Goal: Task Accomplishment & Management: Complete application form

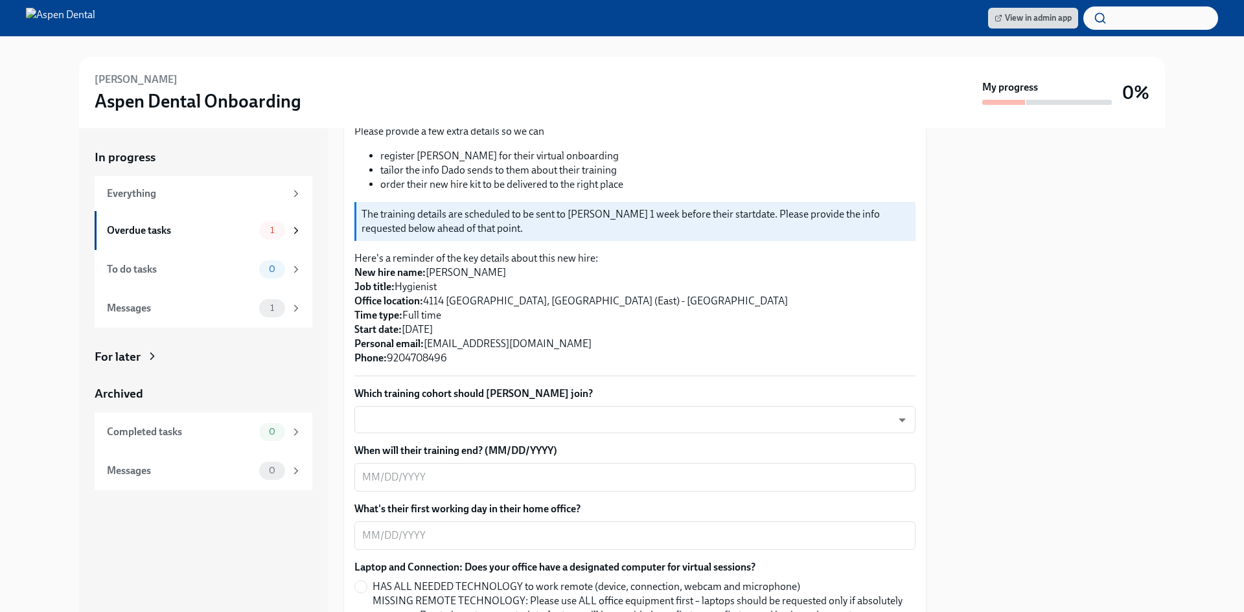
scroll to position [194, 0]
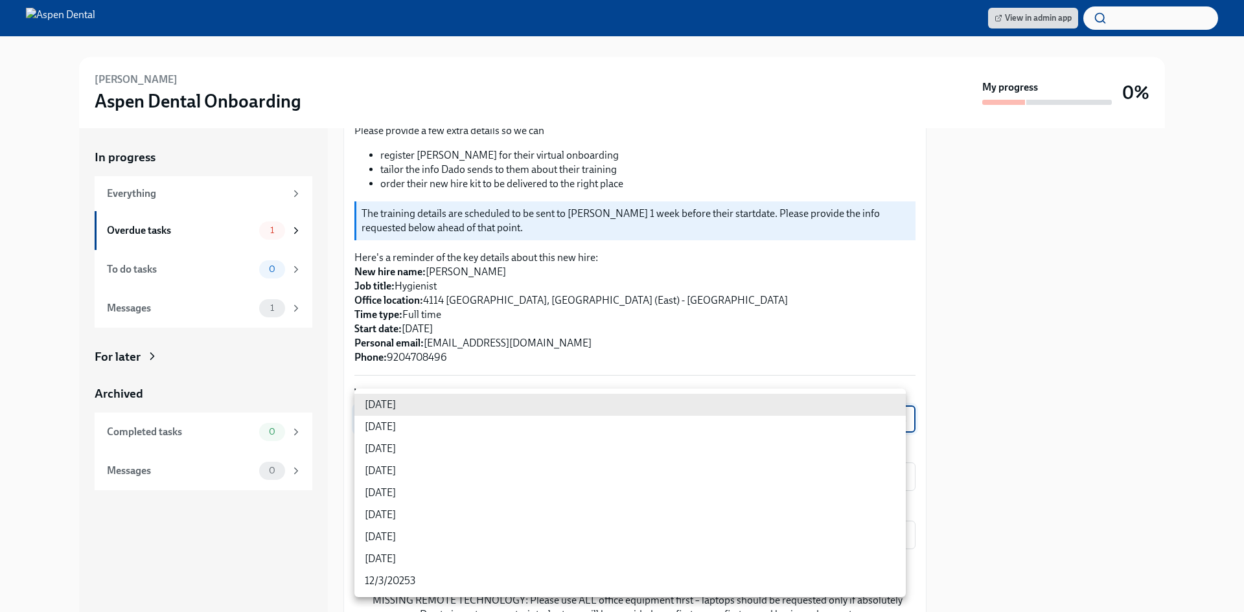
click at [541, 403] on body "View in admin app [PERSON_NAME] Aspen Dental Onboarding My progress 0% In progr…" at bounding box center [622, 306] width 1244 height 612
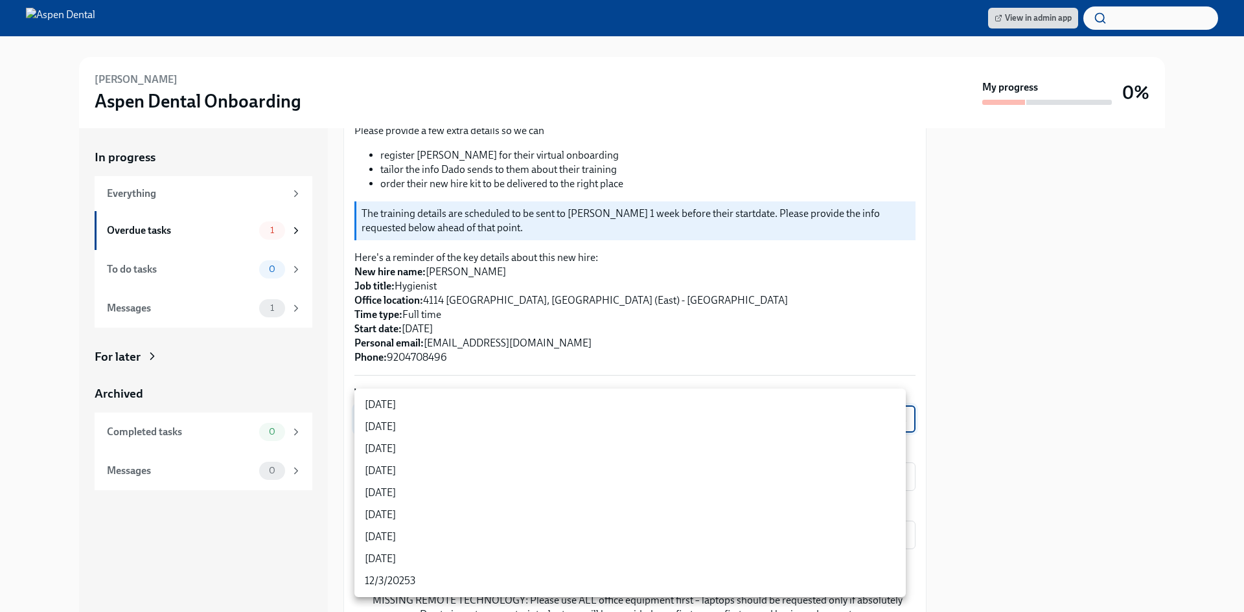
click at [474, 425] on li "[DATE]" at bounding box center [629, 427] width 551 height 22
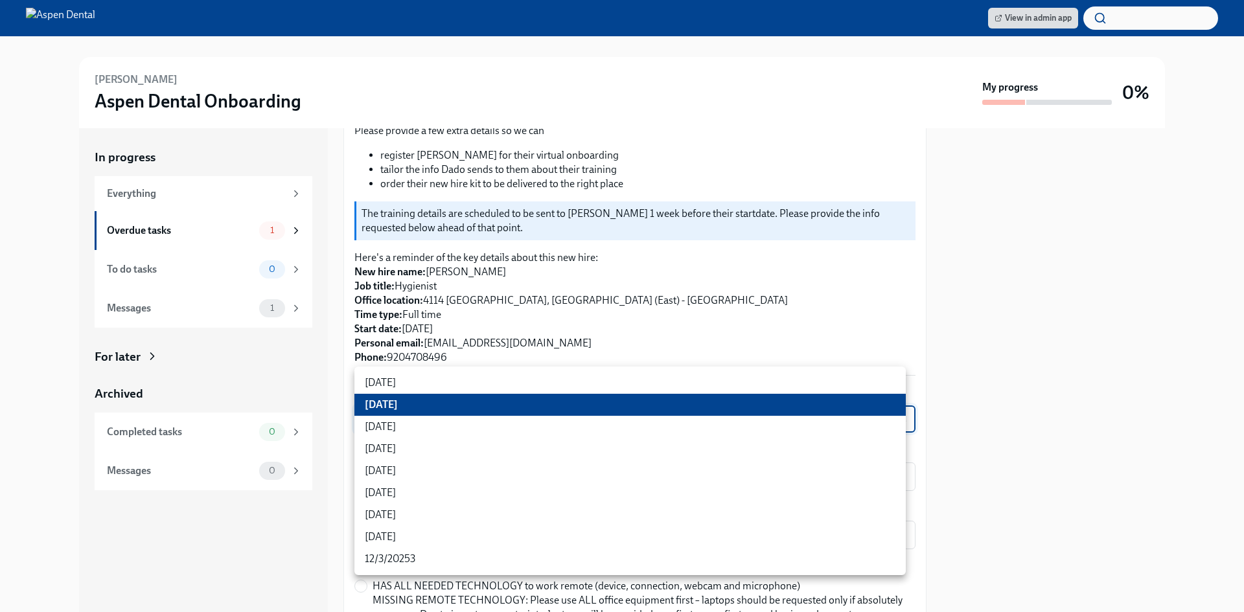
click at [896, 405] on body "View in admin app [PERSON_NAME] Aspen Dental Onboarding My progress 0% In progr…" at bounding box center [622, 306] width 1244 height 612
click at [817, 446] on li "[DATE]" at bounding box center [629, 449] width 551 height 22
type input "rtYPevC7n"
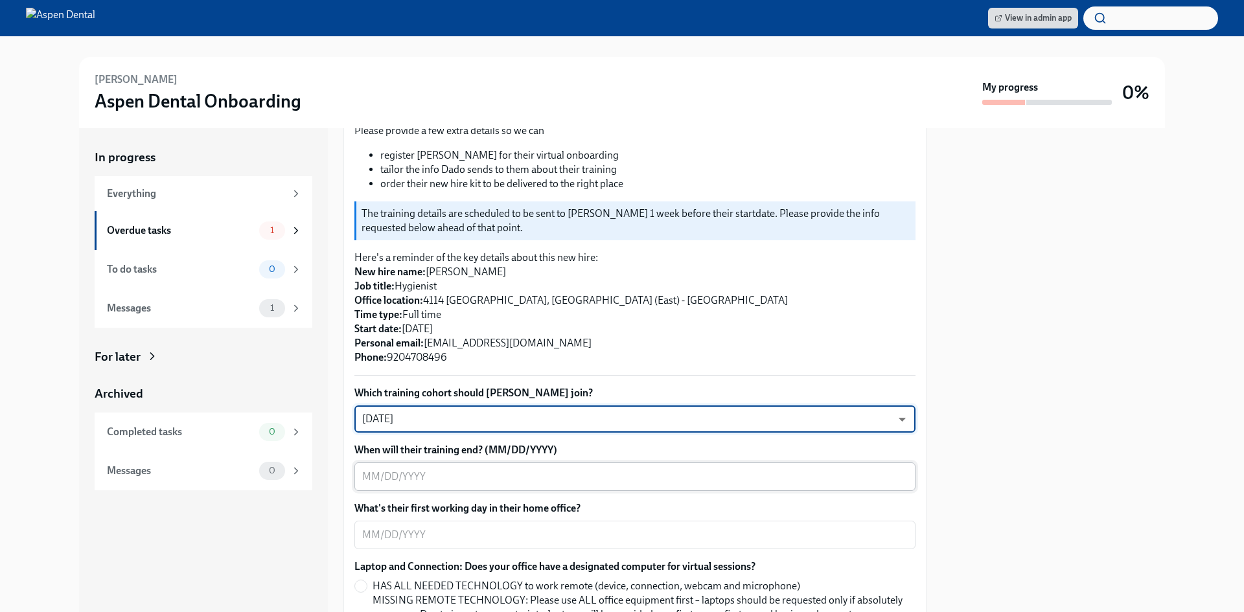
click at [683, 469] on textarea "When will their training end? (MM/DD/YYYY)" at bounding box center [634, 477] width 545 height 16
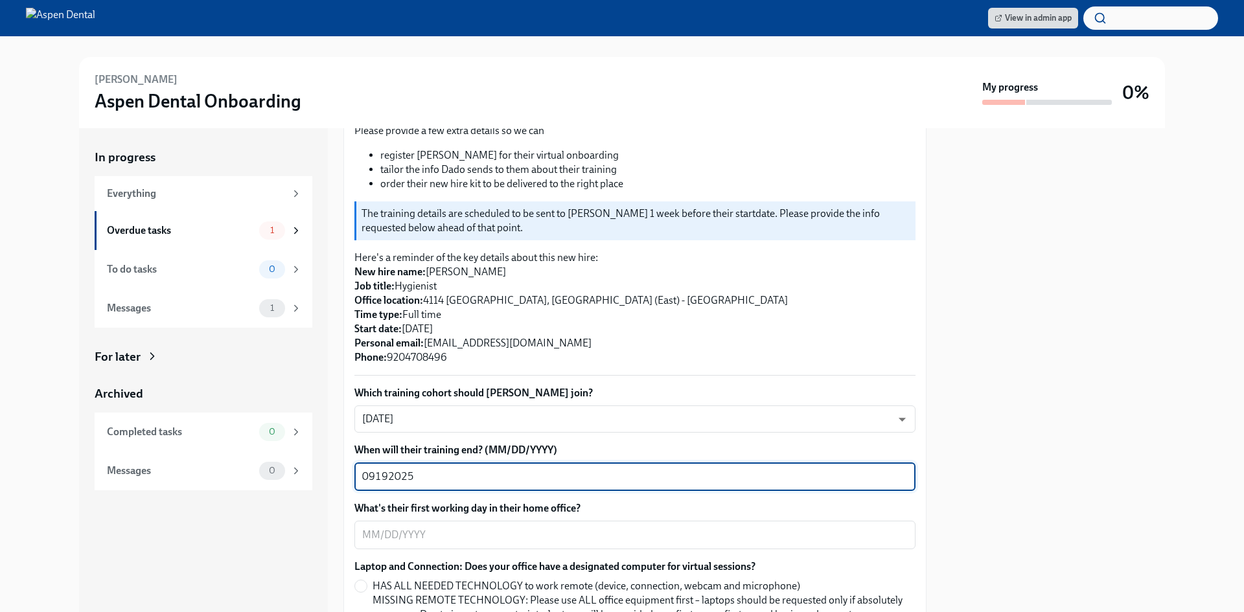
click at [375, 469] on textarea "09192025" at bounding box center [634, 477] width 545 height 16
click at [391, 469] on textarea "09/192025" at bounding box center [634, 477] width 545 height 16
type textarea "[DATE]"
click at [490, 527] on textarea "What's their first working day in their home office?" at bounding box center [634, 535] width 545 height 16
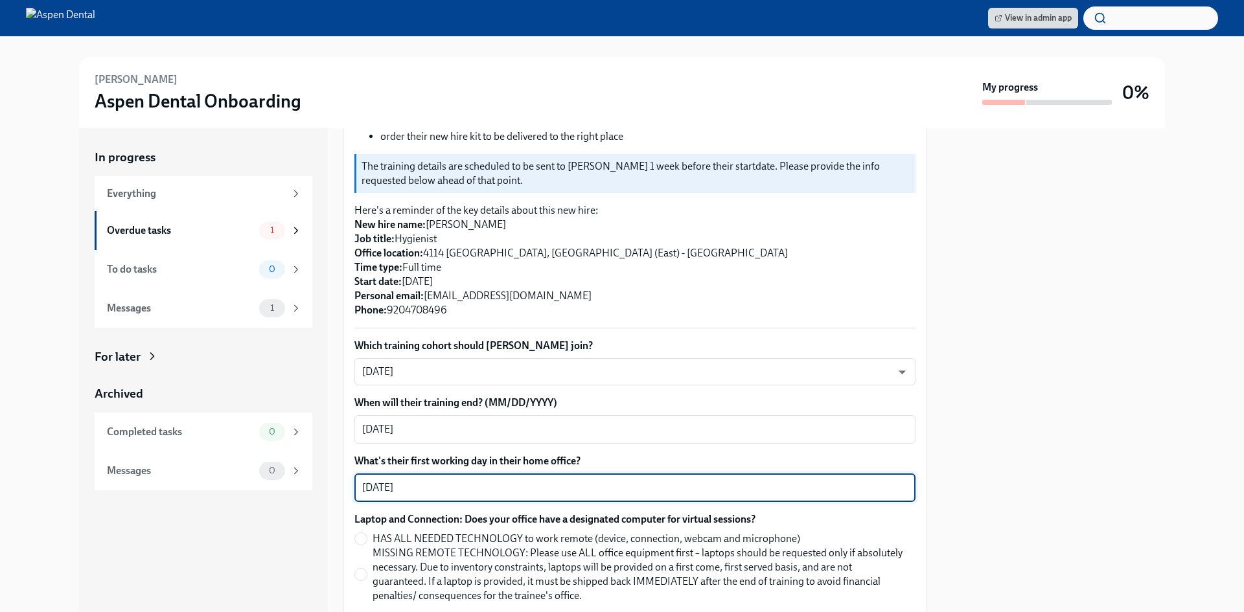
scroll to position [324, 0]
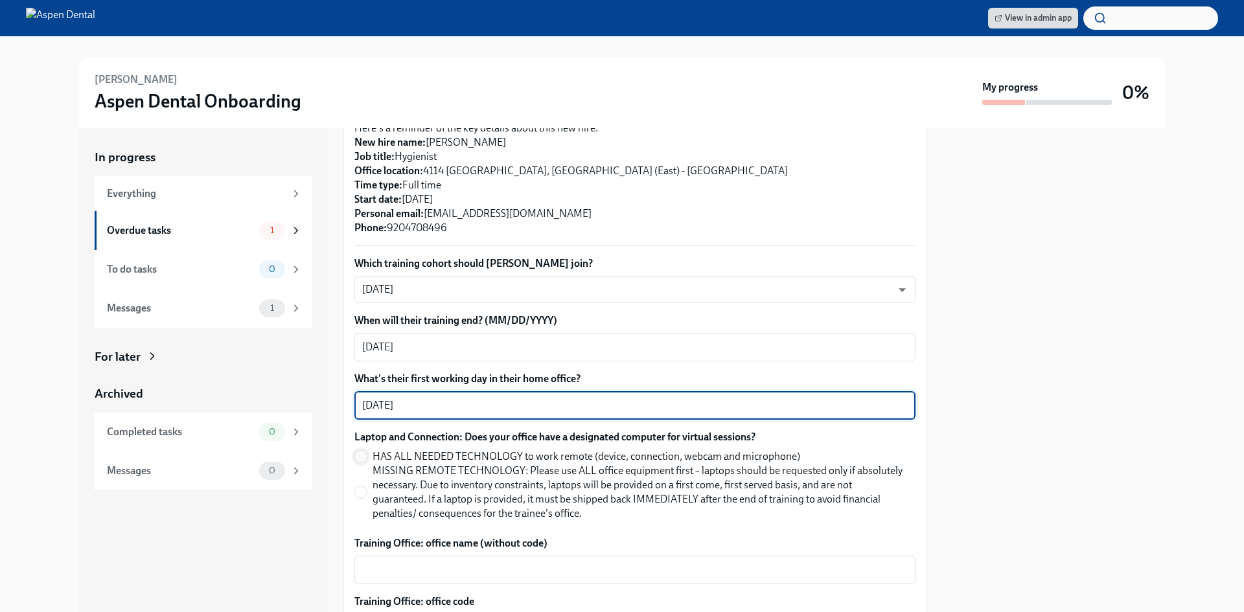
type textarea "[DATE]"
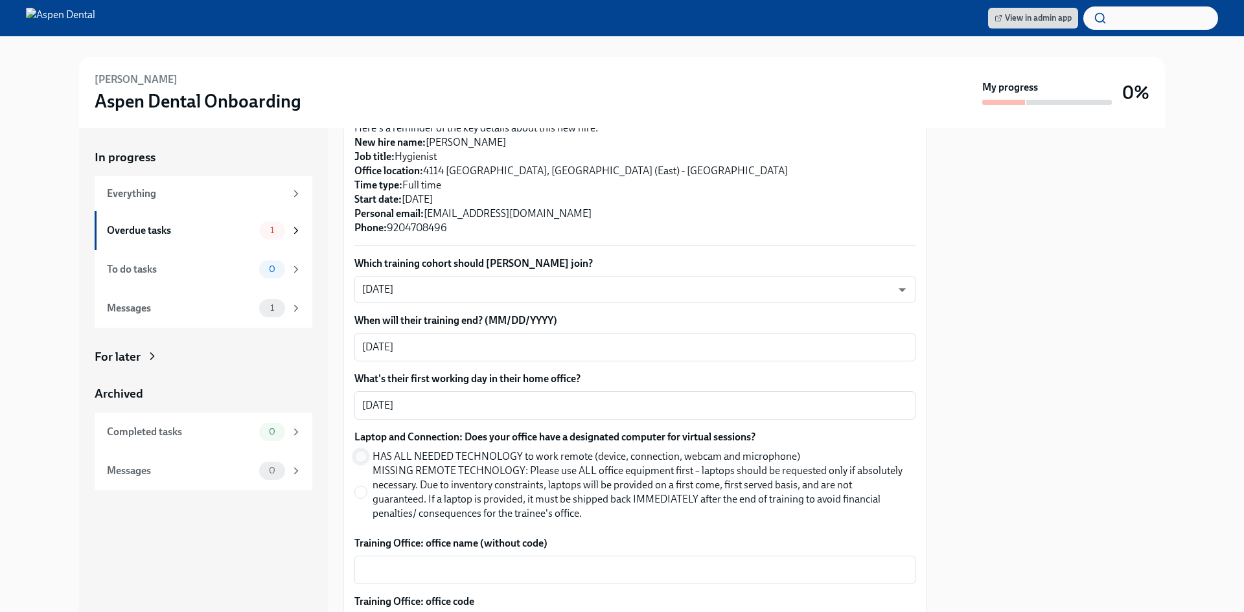
click at [359, 451] on input "HAS ALL NEEDED TECHNOLOGY to work remote (device, connection, webcam and microp…" at bounding box center [361, 457] width 12 height 12
radio input "true"
click at [358, 486] on input "MISSING REMOTE TECHNOLOGY: Please use ALL office equipment first – laptops shou…" at bounding box center [361, 492] width 12 height 12
radio input "true"
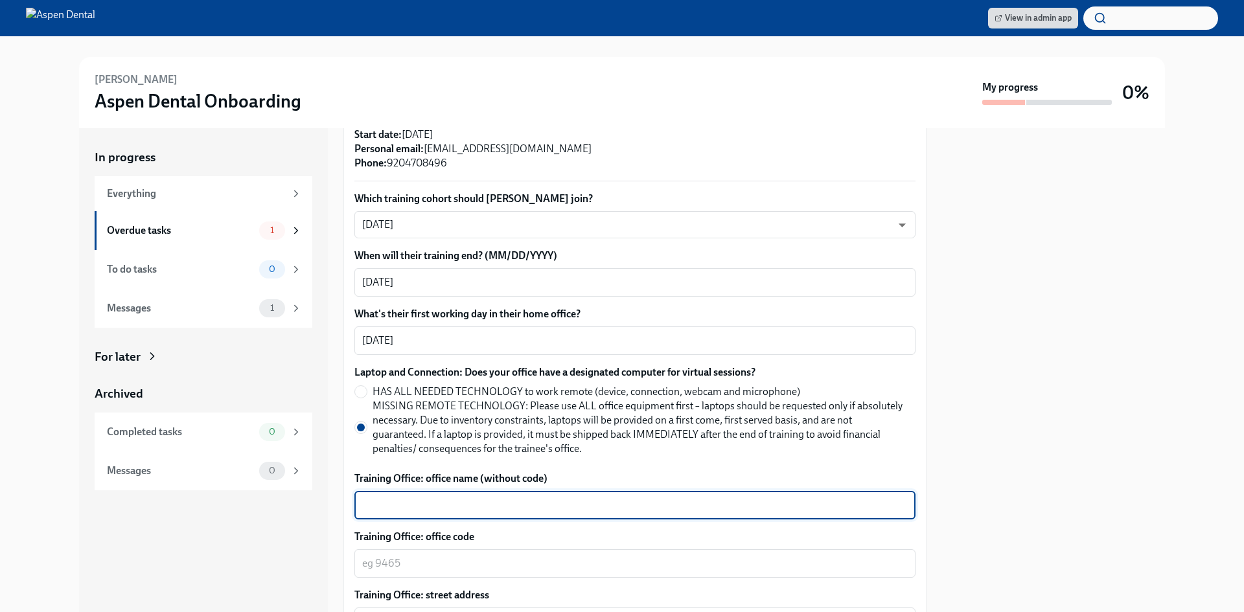
click at [568, 497] on textarea "Training Office: office name (without code)" at bounding box center [634, 505] width 545 height 16
type textarea "Appleton (Darboy)"
click at [458, 556] on textarea "Training Office: office code" at bounding box center [634, 564] width 545 height 16
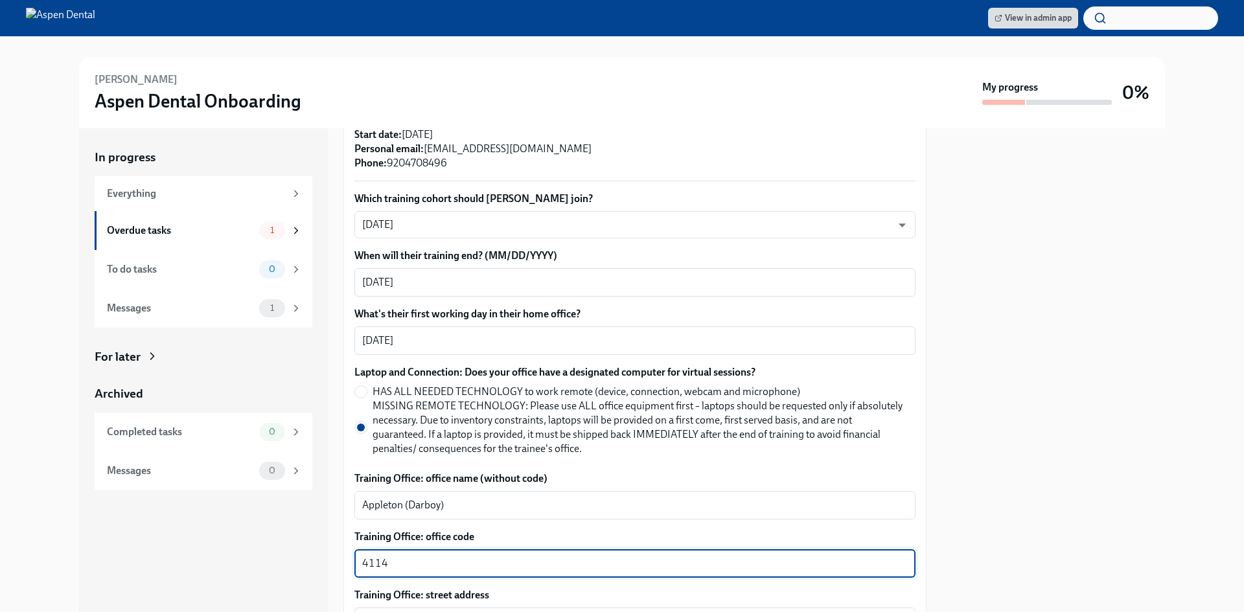
type textarea "4114"
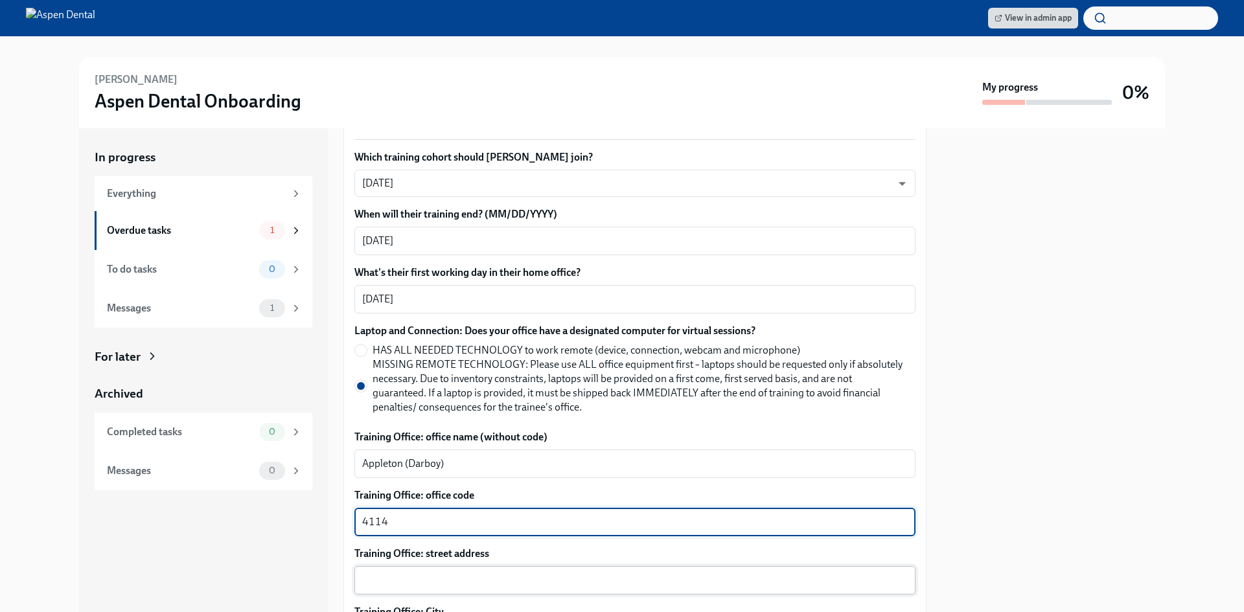
scroll to position [453, 0]
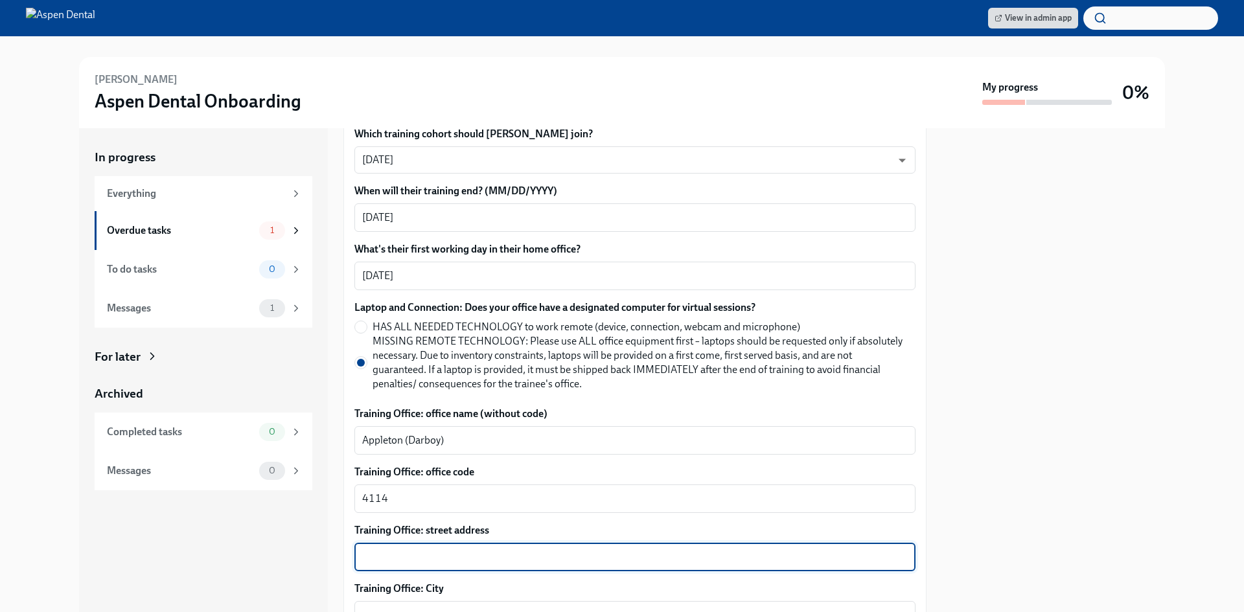
paste textarea "W3216 [GEOGRAPHIC_DATA] STE107"
type textarea "W3216 [GEOGRAPHIC_DATA] STE107"
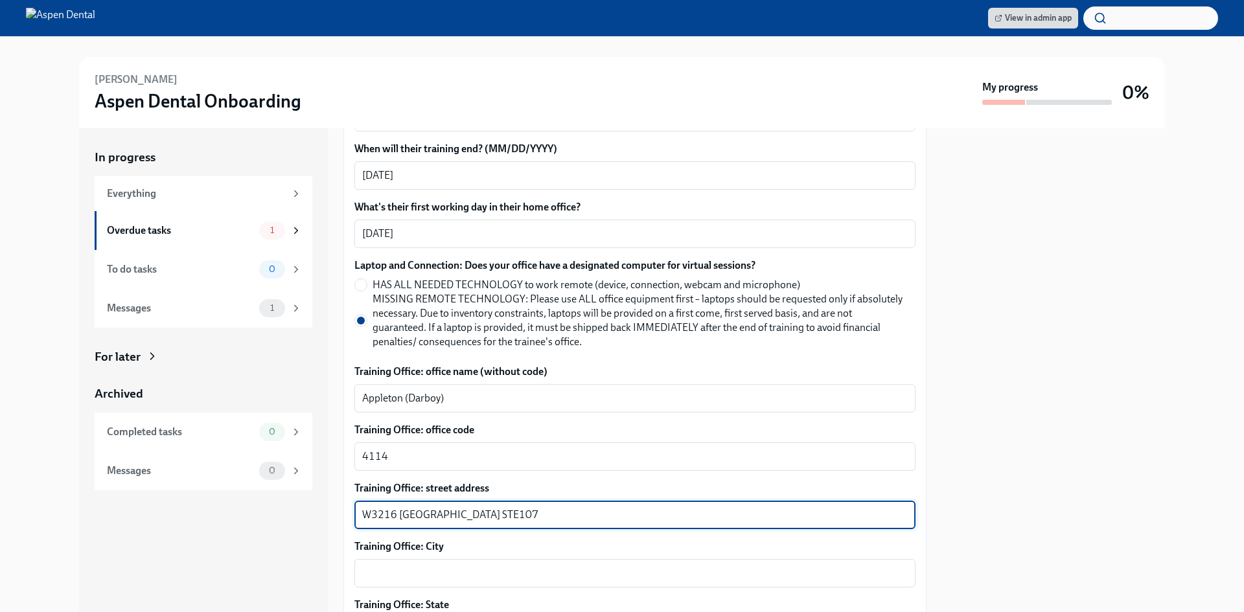
scroll to position [518, 0]
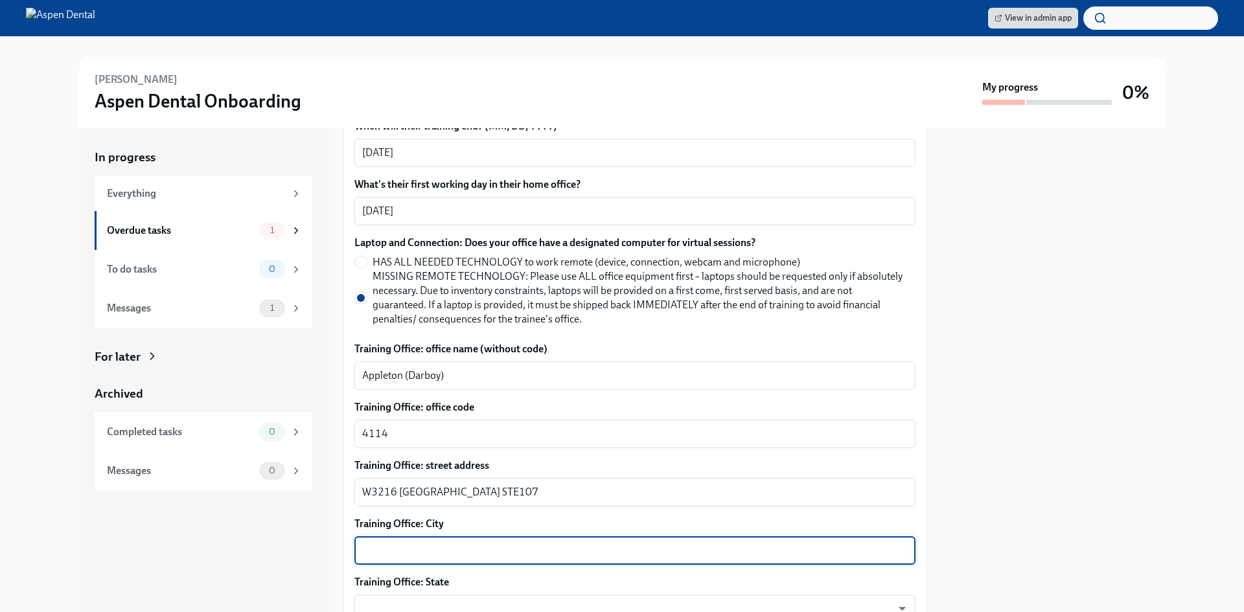
paste textarea "Appleton"
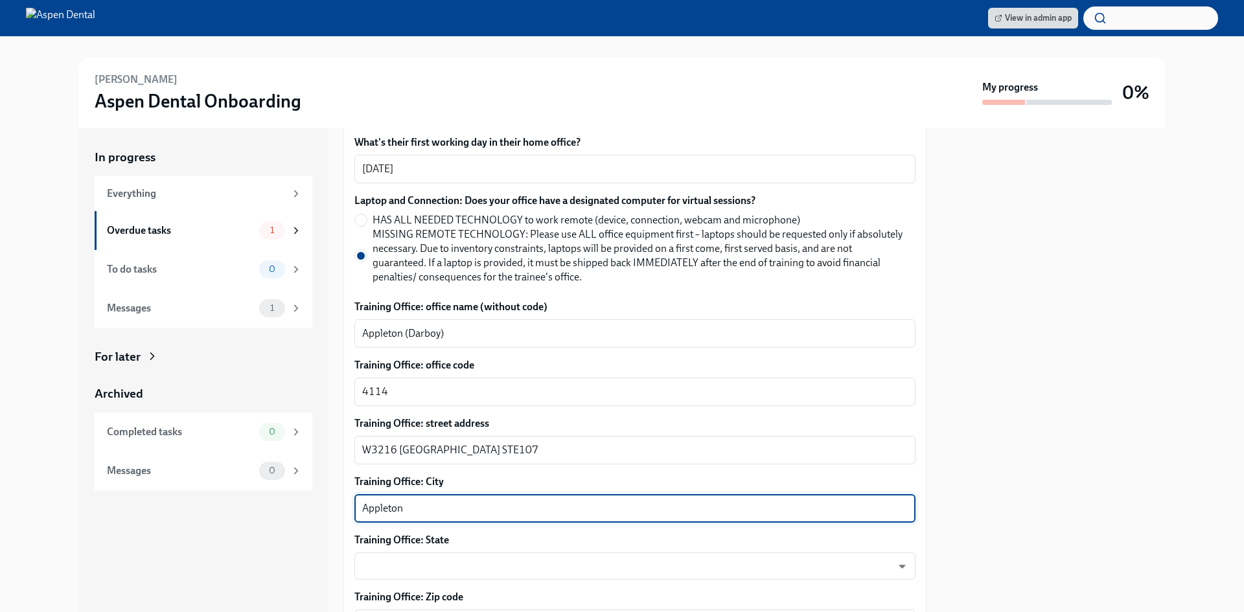
scroll to position [583, 0]
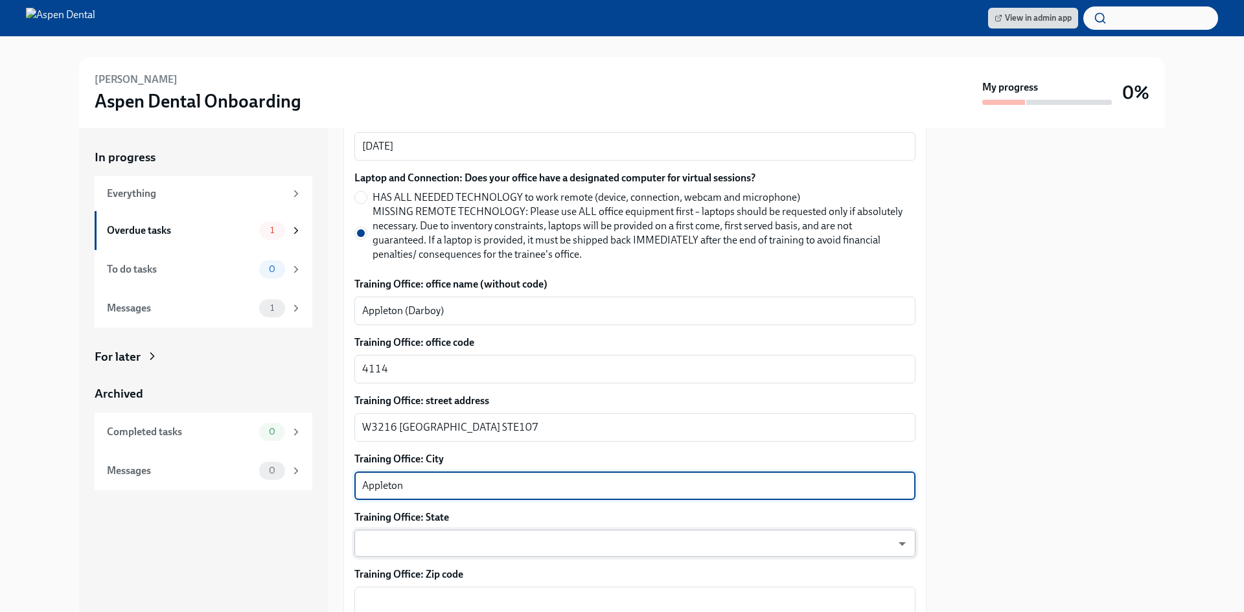
type textarea "Appleton"
click at [473, 532] on body "View in admin app [PERSON_NAME] Aspen Dental Onboarding My progress 0% In progr…" at bounding box center [622, 306] width 1244 height 612
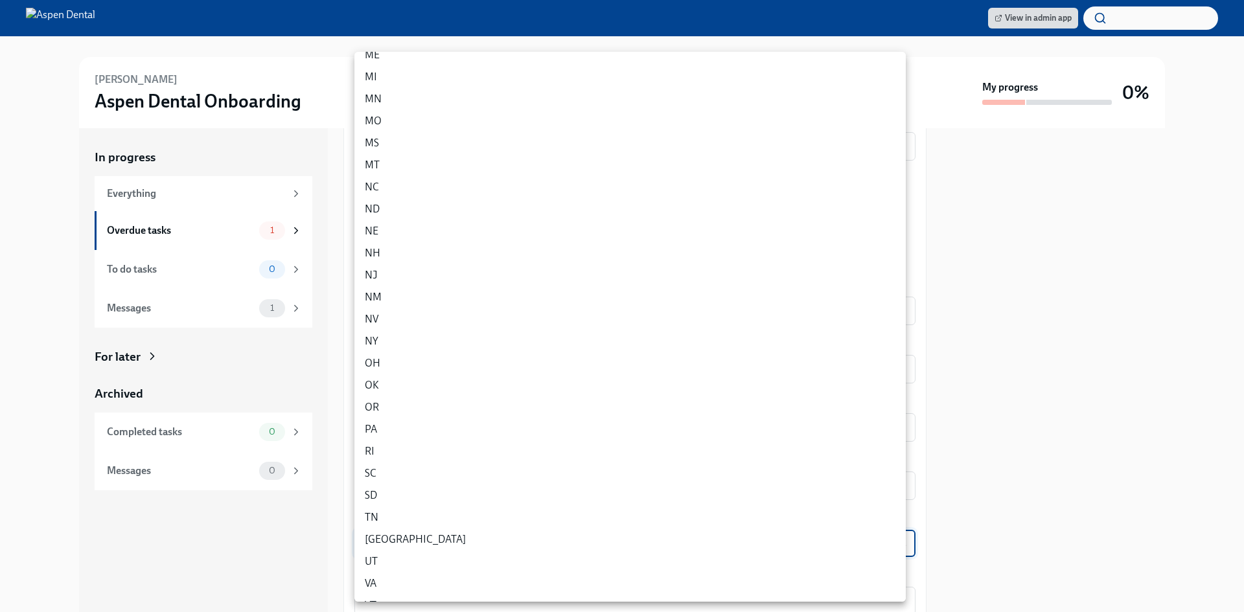
scroll to position [562, 0]
click at [448, 534] on li "WI" at bounding box center [629, 541] width 551 height 22
type input "vAMdF2BSm"
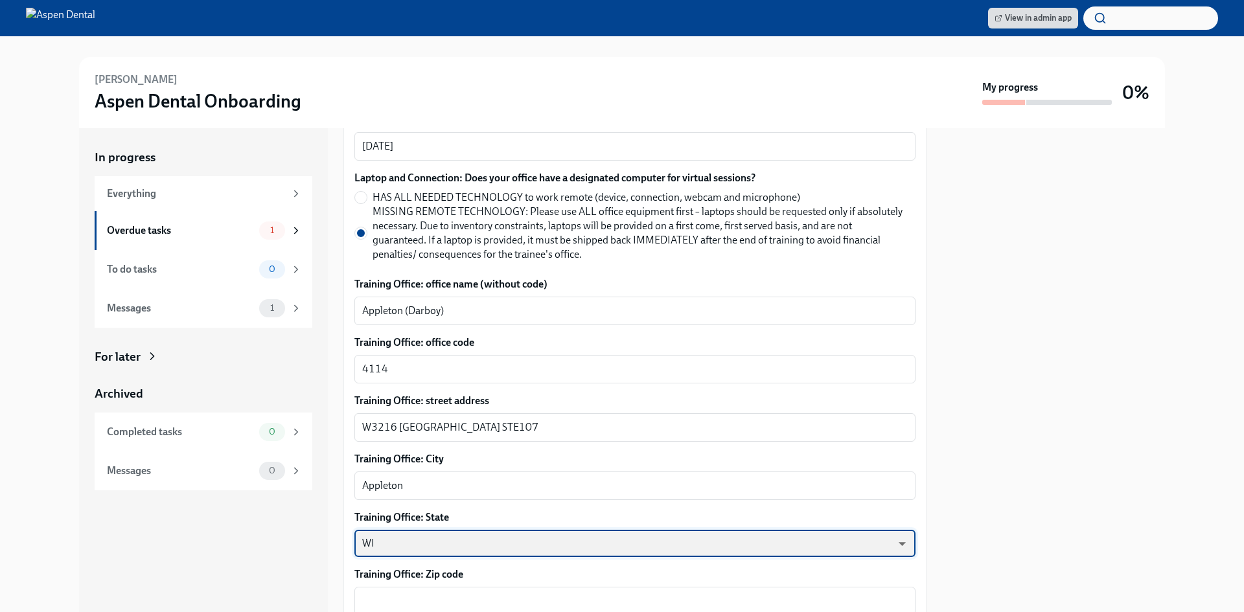
scroll to position [648, 0]
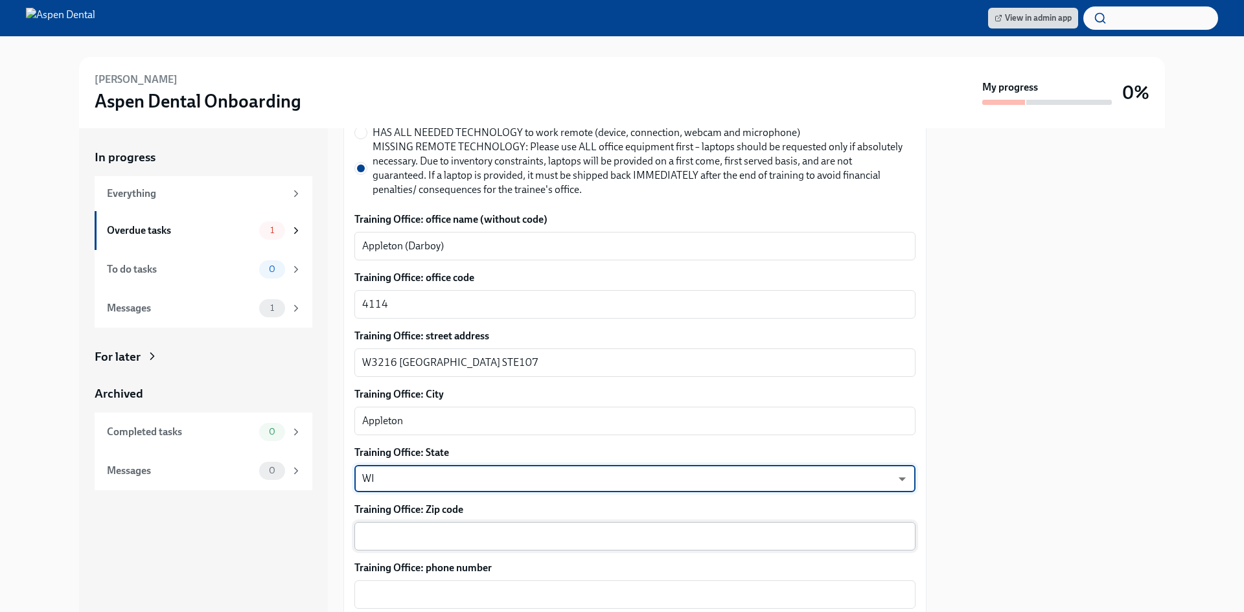
click at [455, 529] on textarea "Training Office: Zip code" at bounding box center [634, 537] width 545 height 16
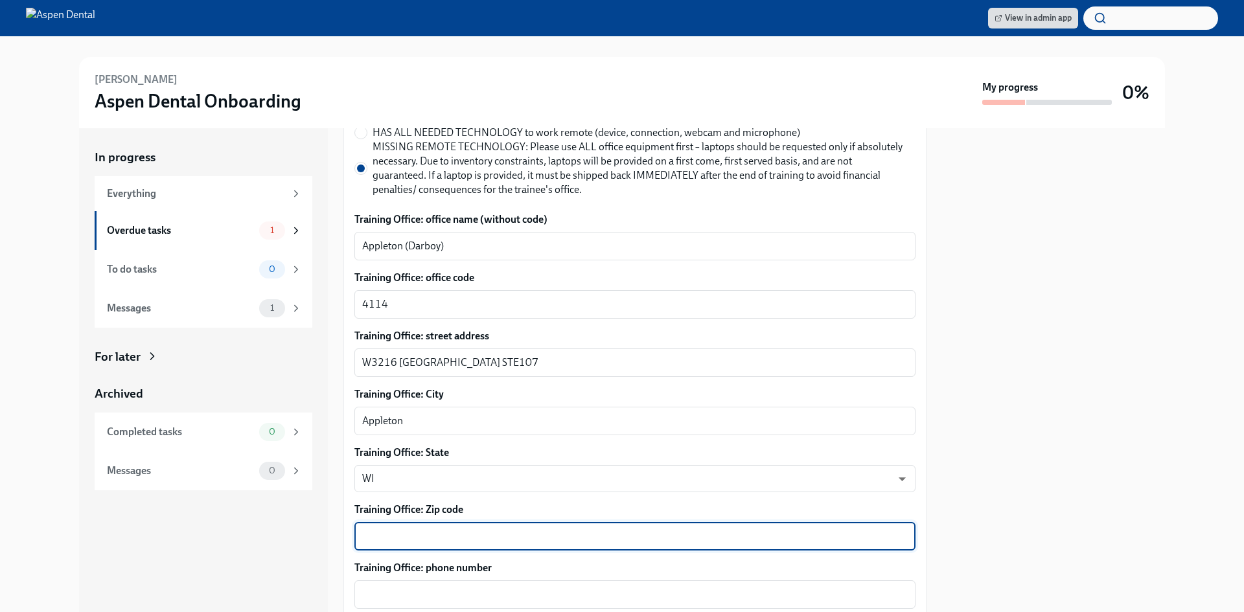
paste textarea "54915"
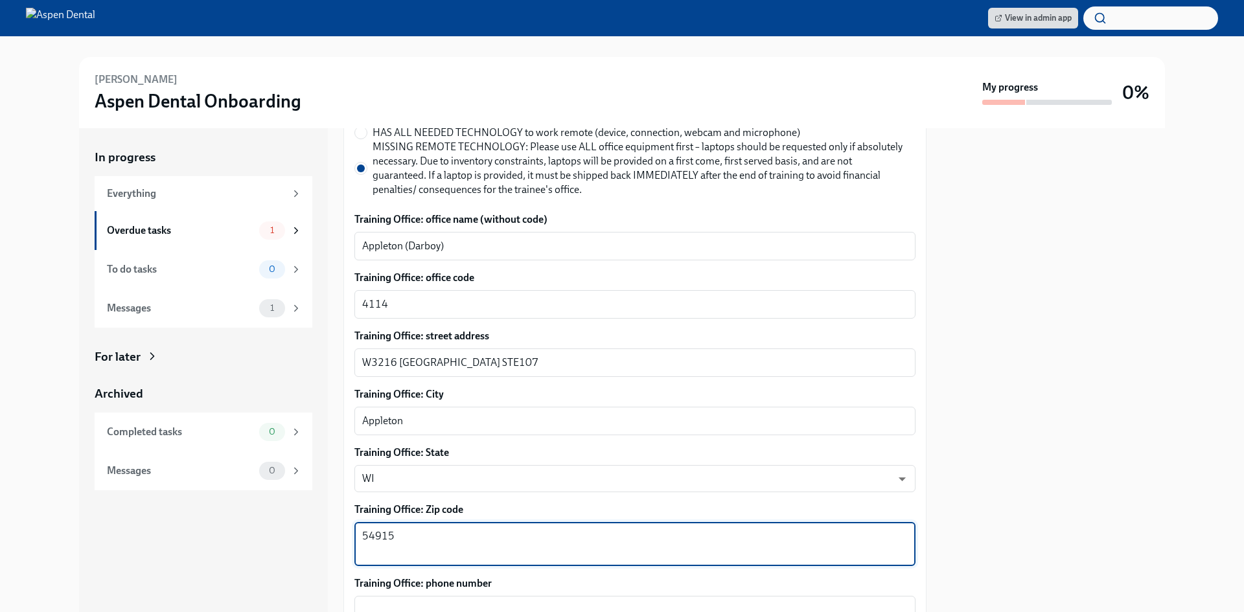
type textarea "54915"
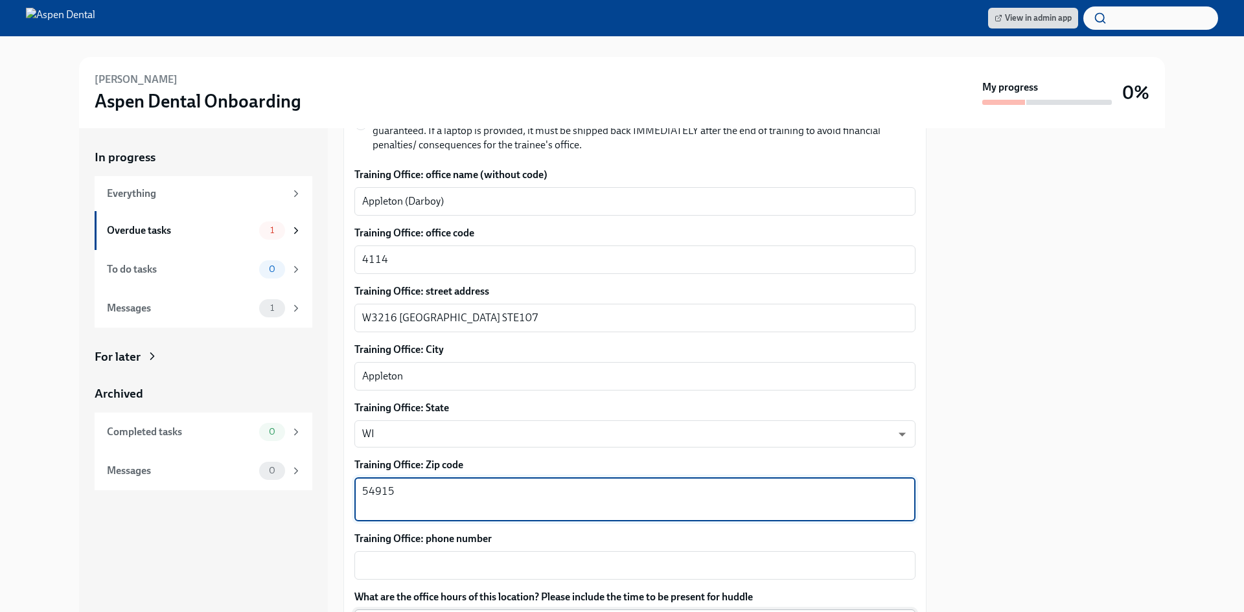
scroll to position [777, 0]
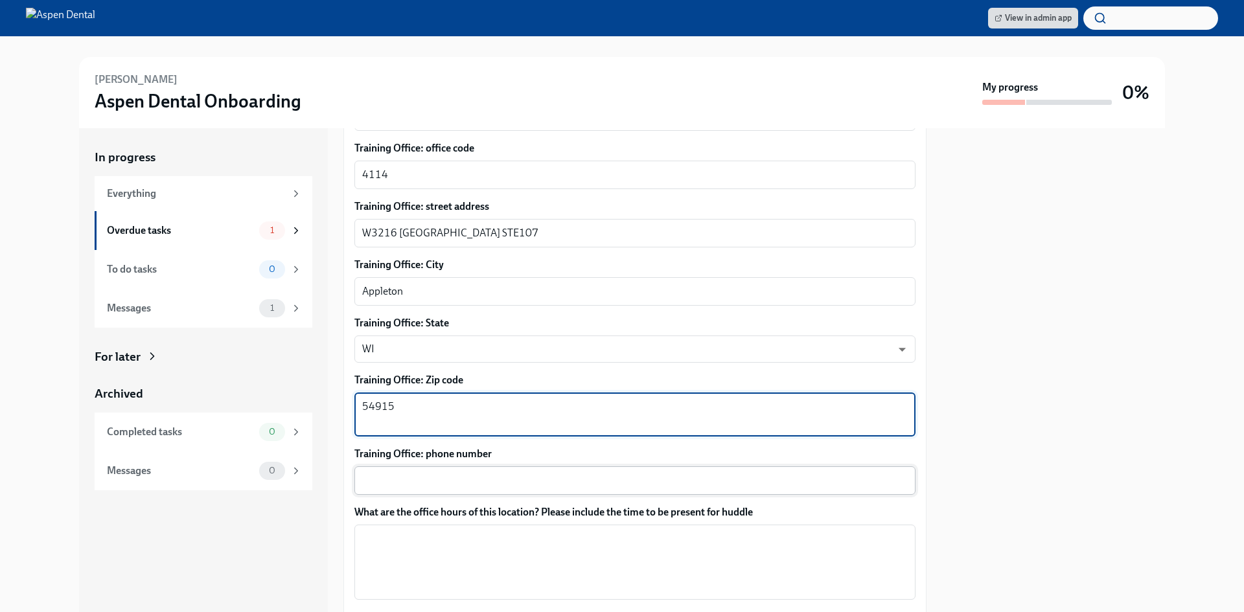
click at [441, 473] on textarea "Training Office: phone number" at bounding box center [634, 481] width 545 height 16
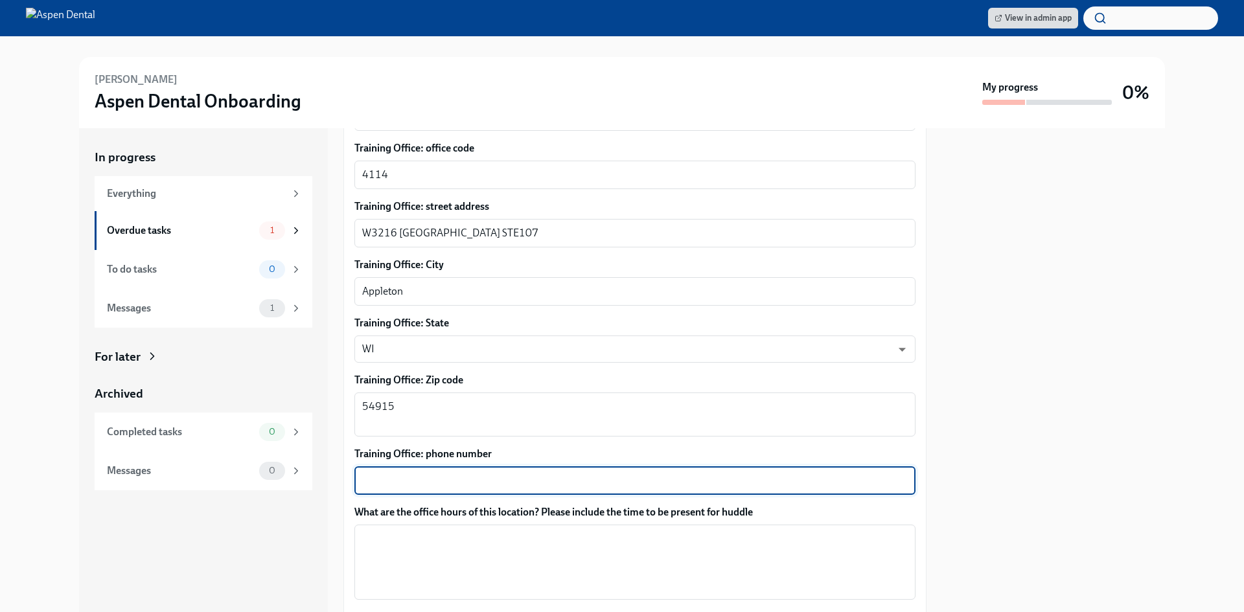
paste textarea "[PHONE_NUMBER]"
type textarea "[PHONE_NUMBER]"
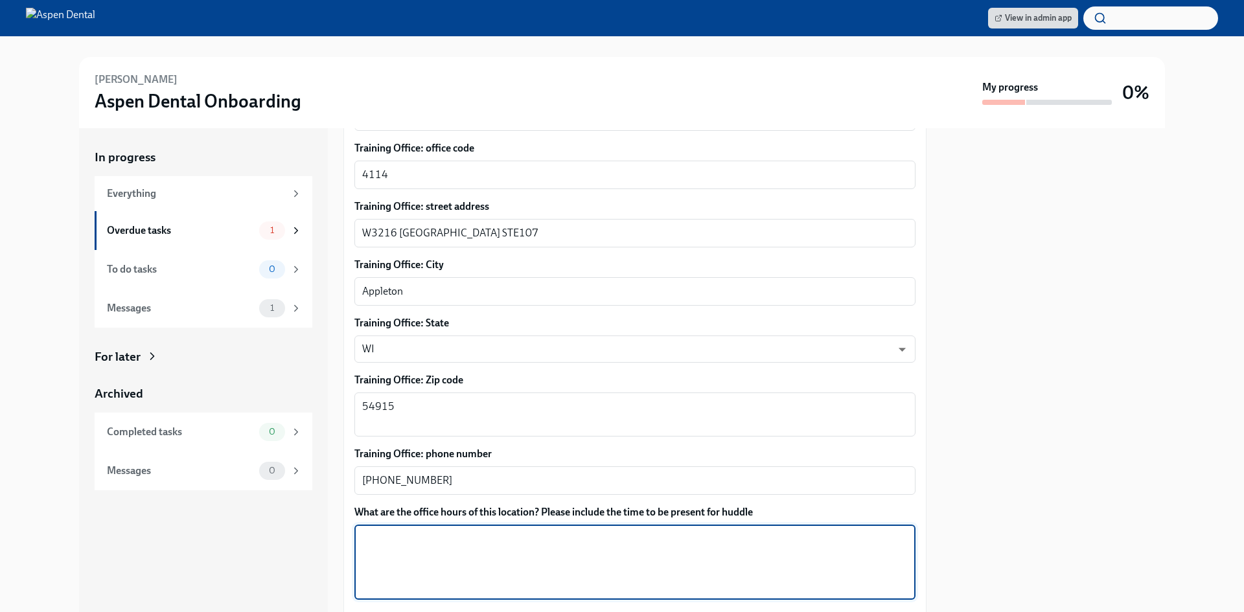
click at [407, 534] on textarea "What are the office hours of this location? Please include the time to be prese…" at bounding box center [634, 562] width 545 height 62
paste textarea "Hours: [DATE] 745am-5pm [DATE] 745am-5pm [DATE] 845am-6pm [DATE] 745am-5pm [DAT…"
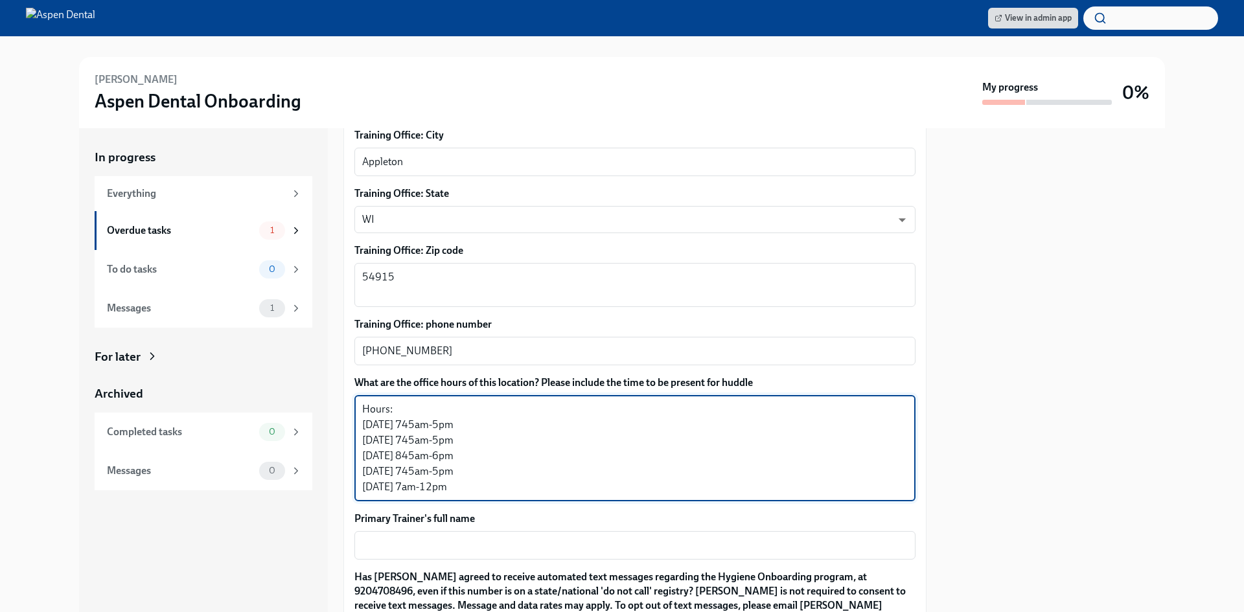
scroll to position [972, 0]
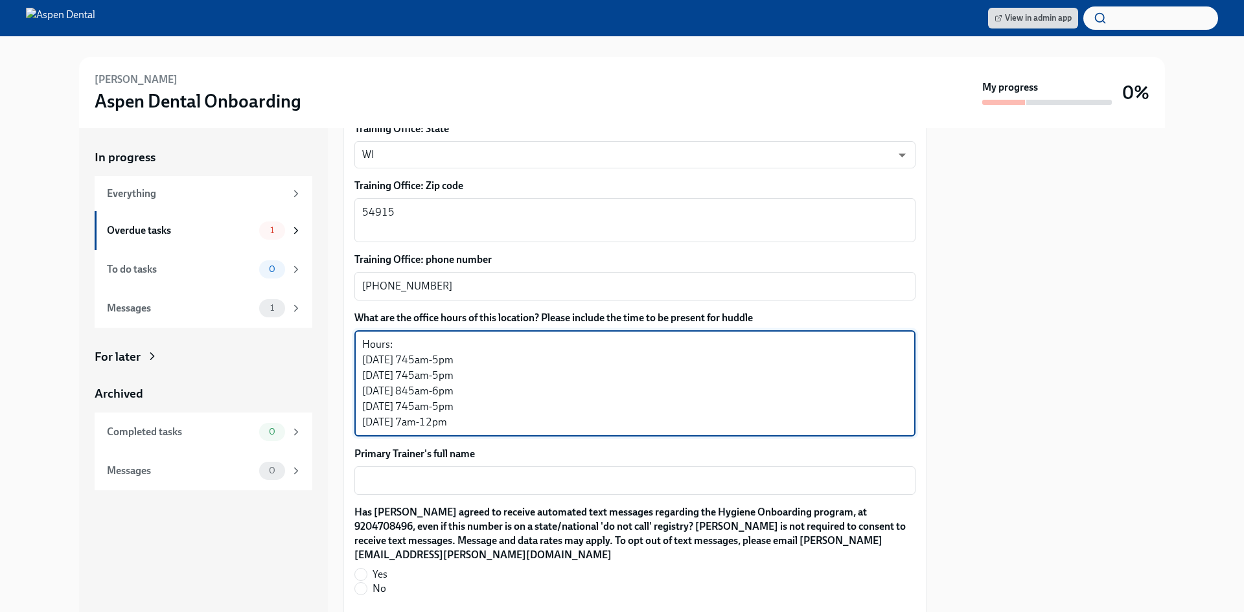
type textarea "Hours: [DATE] 745am-5pm [DATE] 745am-5pm [DATE] 845am-6pm [DATE] 745am-5pm [DAT…"
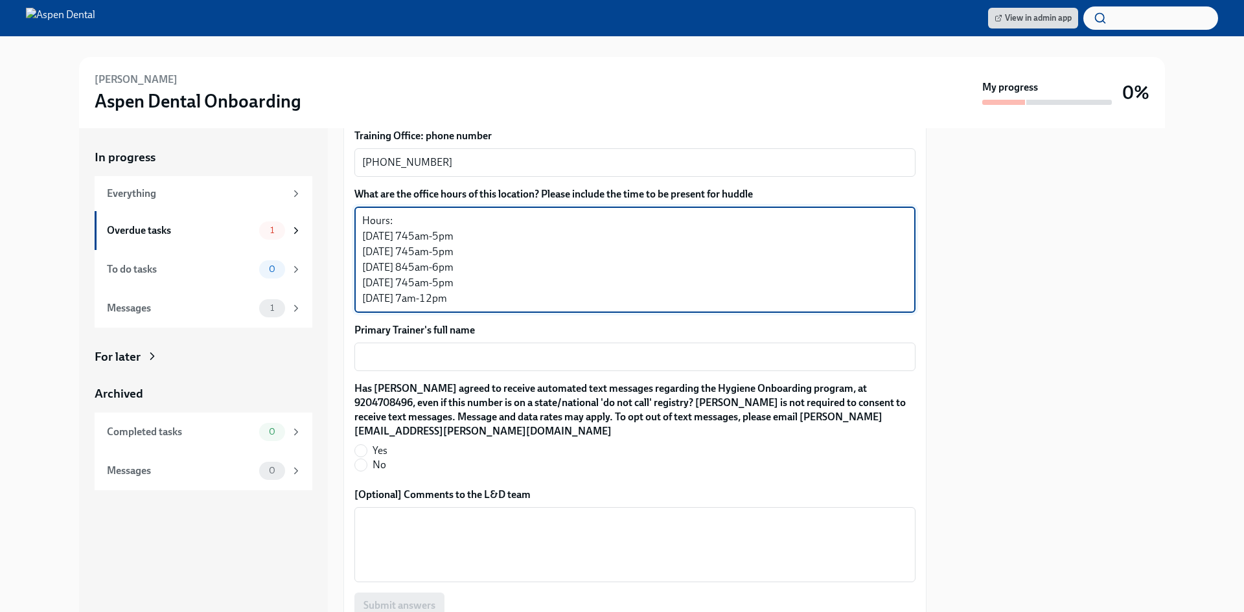
scroll to position [1101, 0]
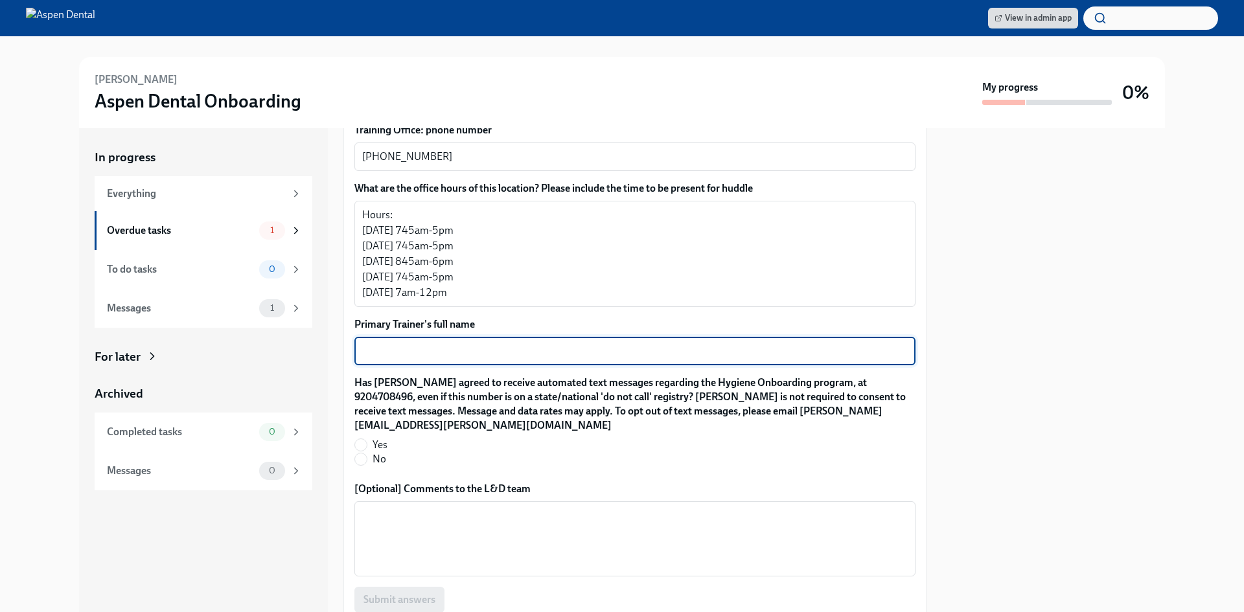
paste textarea "[PERSON_NAME]"
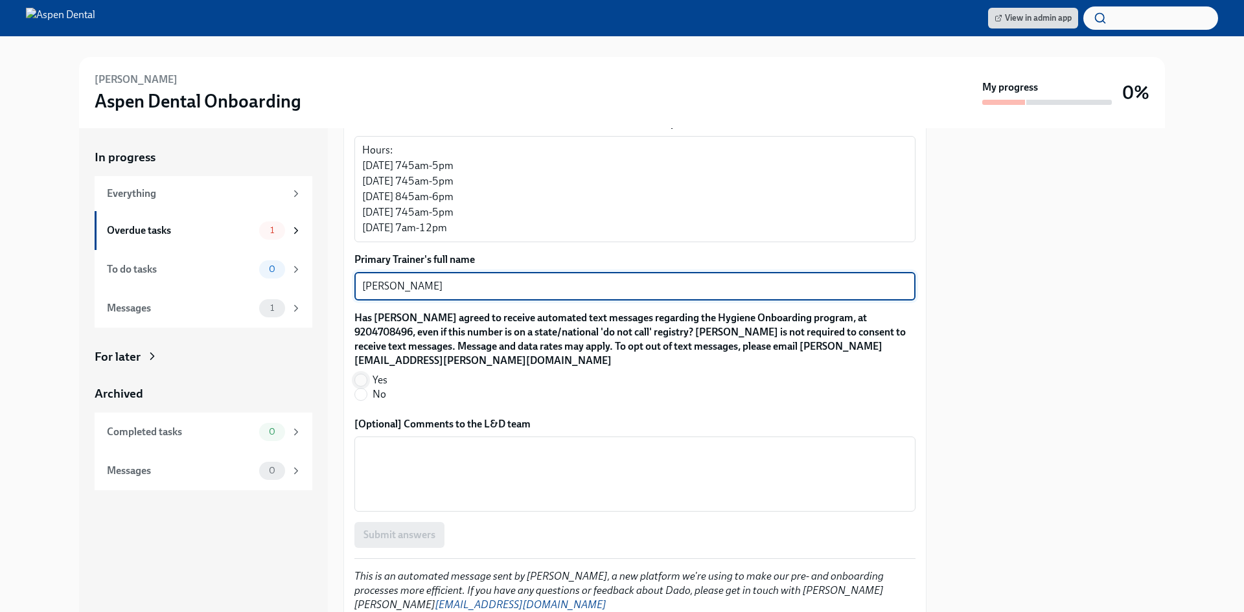
type textarea "[PERSON_NAME]"
click at [359, 374] on input "Yes" at bounding box center [361, 380] width 12 height 12
radio input "true"
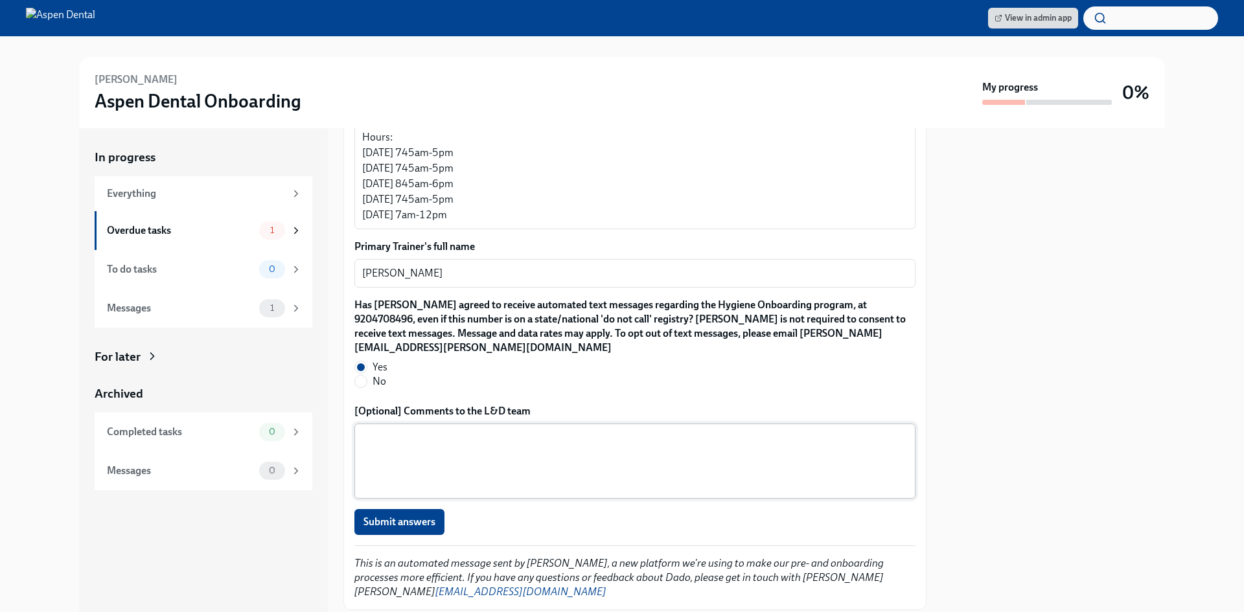
scroll to position [1190, 0]
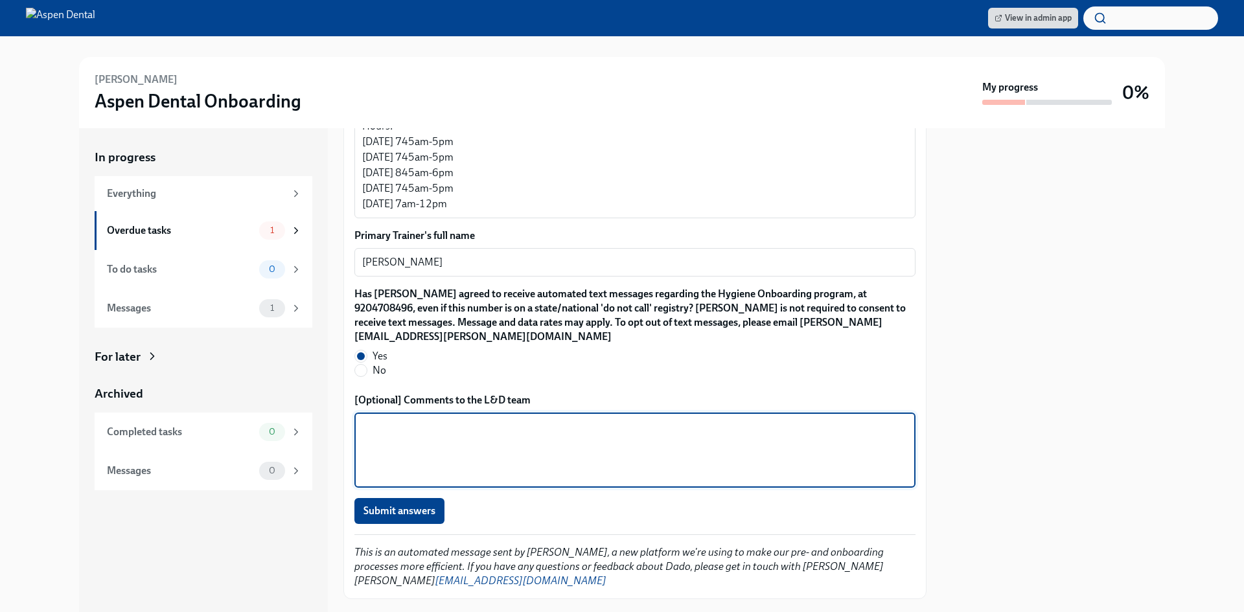
click at [492, 419] on textarea "[Optional] Comments to the L&D team" at bounding box center [634, 450] width 545 height 62
type textarea "This new hire is training at her home office"
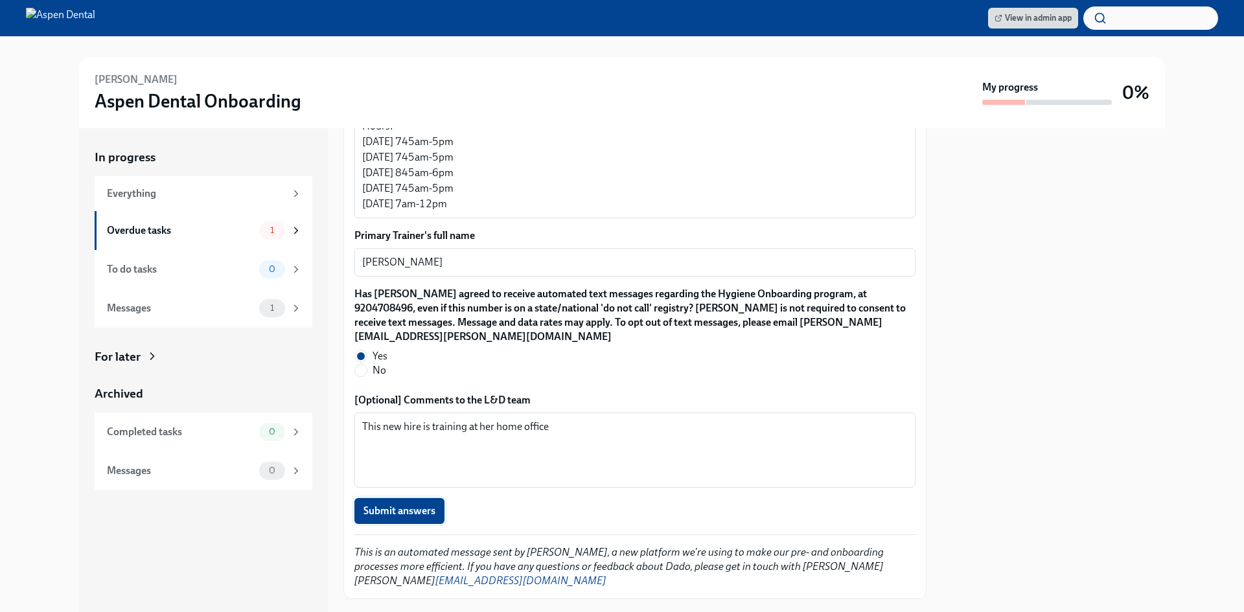
click at [414, 505] on span "Submit answers" at bounding box center [399, 511] width 72 height 13
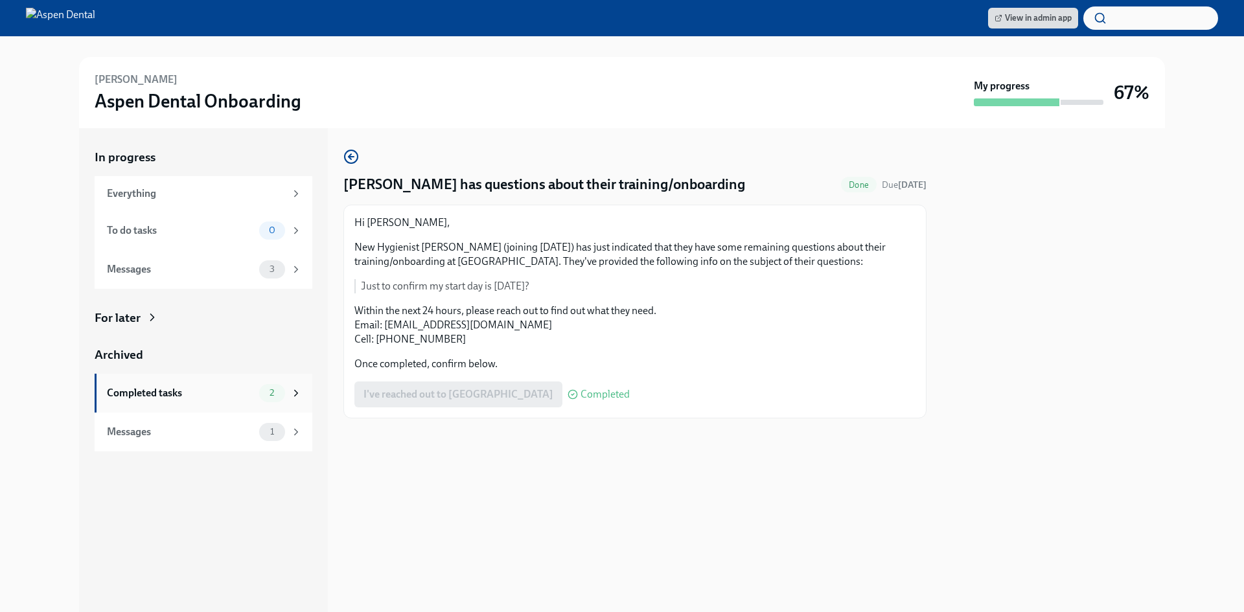
click at [190, 389] on div "Completed tasks" at bounding box center [180, 393] width 147 height 14
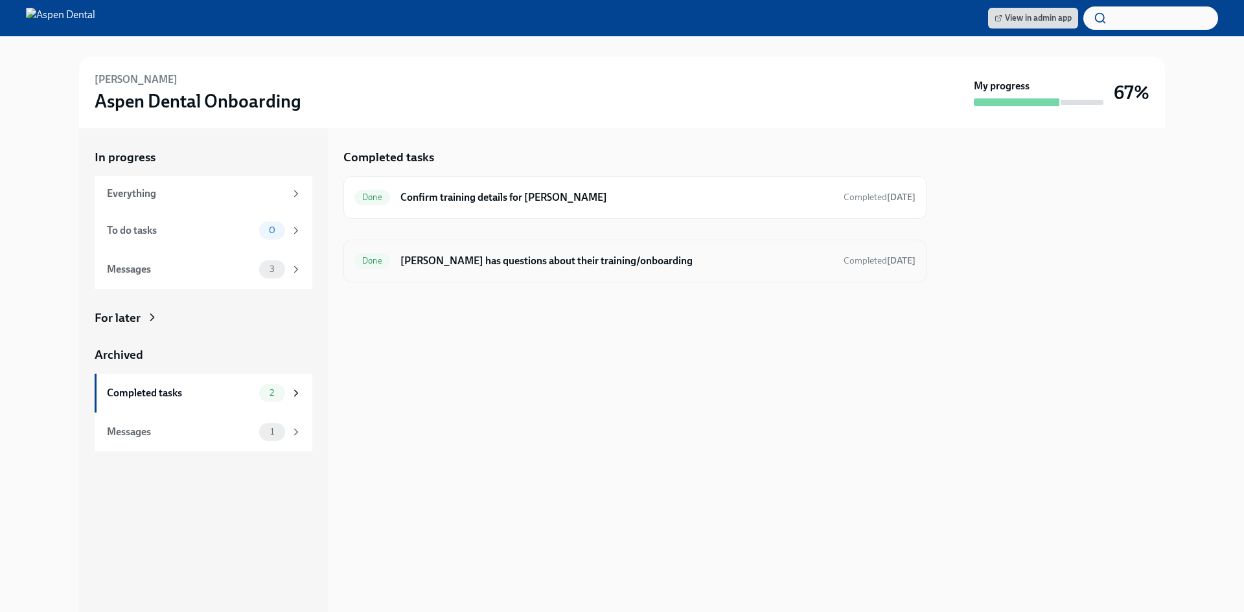
click at [499, 262] on h6 "Tania Hobbs has questions about their training/onboarding" at bounding box center [616, 261] width 433 height 14
